Goal: Task Accomplishment & Management: Use online tool/utility

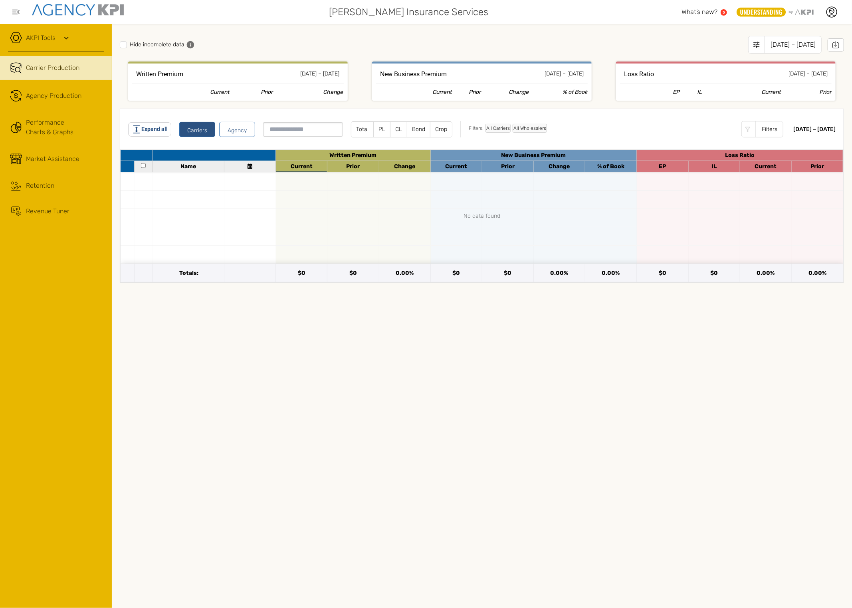
click at [46, 208] on div "Revenue Tuner" at bounding box center [48, 211] width 44 height 10
